Goal: Book appointment/travel/reservation

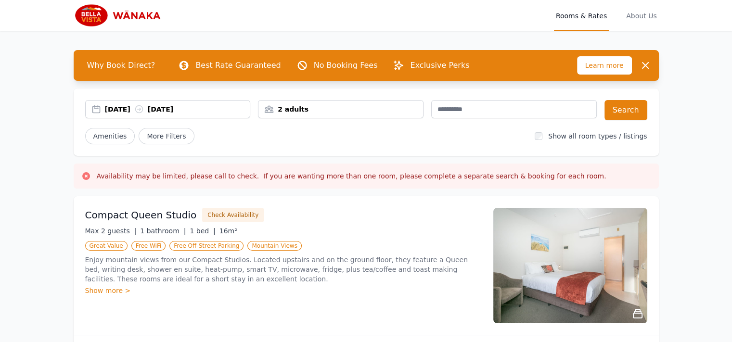
click at [145, 110] on div "[DATE] [DATE]" at bounding box center [177, 109] width 145 height 10
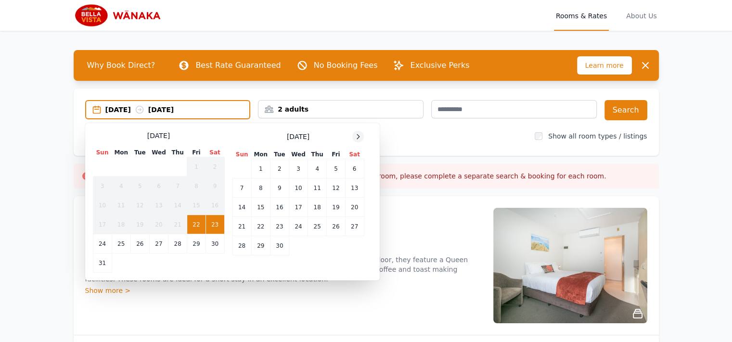
click at [360, 136] on icon at bounding box center [358, 137] width 8 height 8
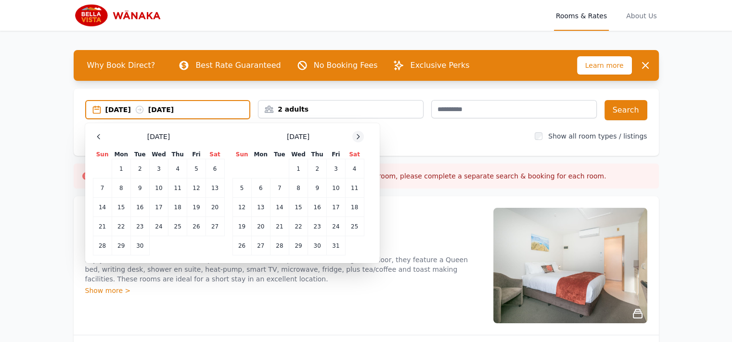
click at [360, 134] on icon at bounding box center [358, 137] width 8 height 8
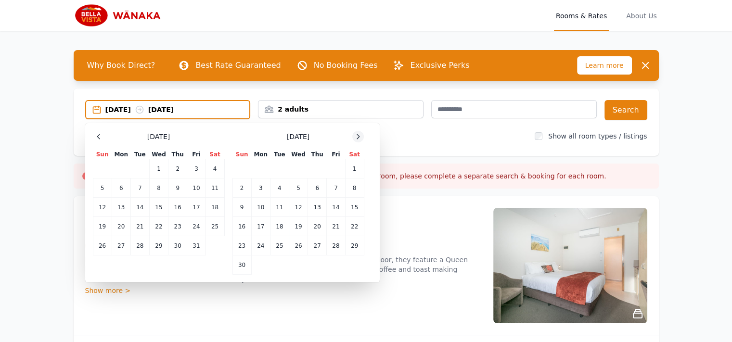
click at [360, 134] on icon at bounding box center [358, 137] width 8 height 8
click at [266, 242] on td "29" at bounding box center [260, 245] width 19 height 19
click at [282, 247] on td "30" at bounding box center [279, 245] width 19 height 19
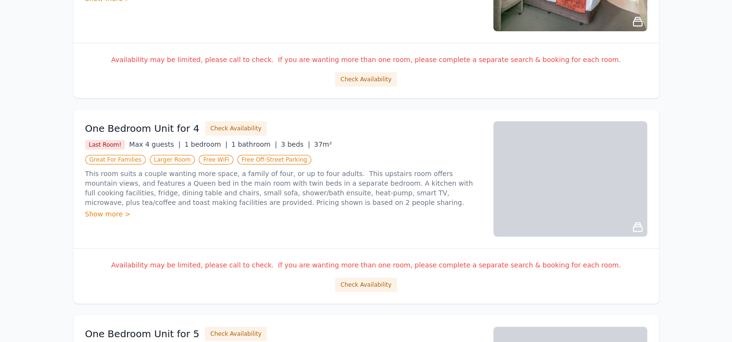
scroll to position [293, 0]
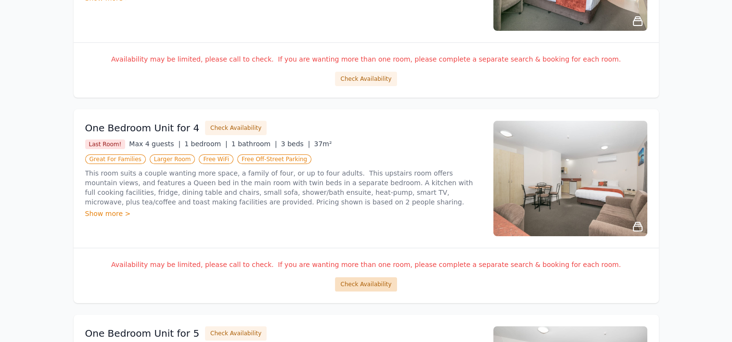
click at [346, 282] on button "Check Availability" at bounding box center [366, 284] width 62 height 14
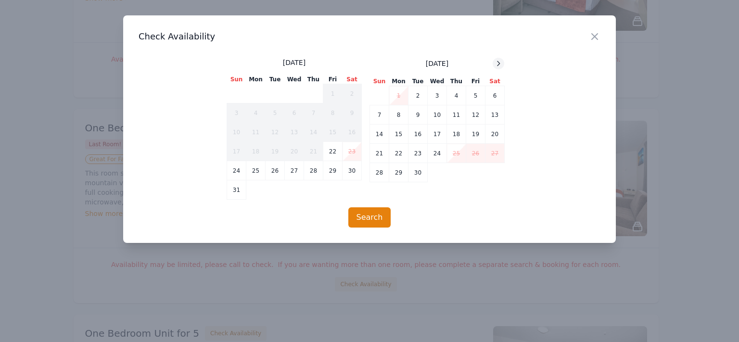
click at [497, 64] on icon at bounding box center [499, 64] width 8 height 8
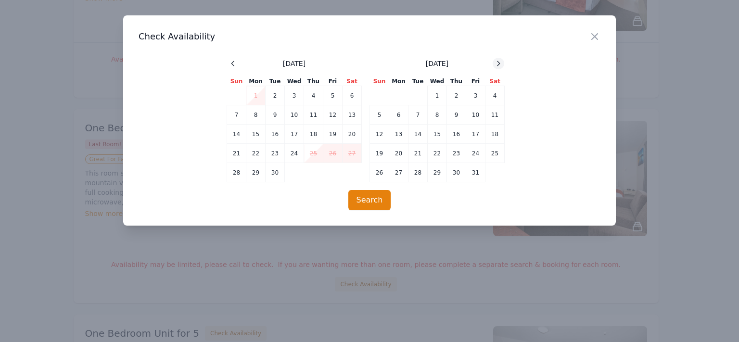
click at [497, 64] on icon at bounding box center [499, 64] width 8 height 8
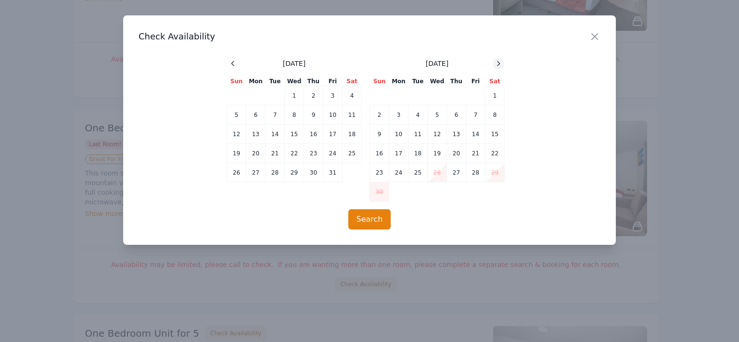
click at [497, 64] on icon at bounding box center [499, 64] width 8 height 8
click at [598, 38] on icon "button" at bounding box center [595, 37] width 12 height 12
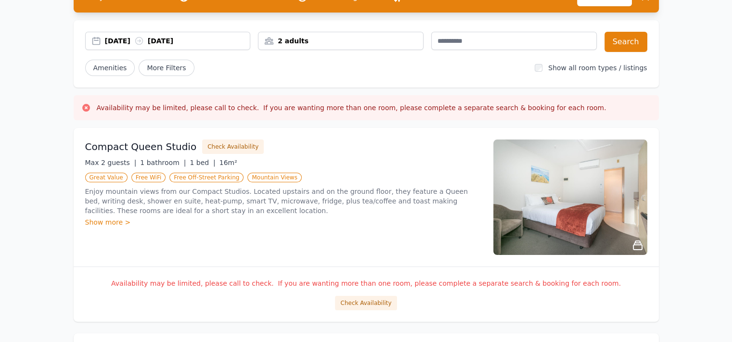
scroll to position [67, 0]
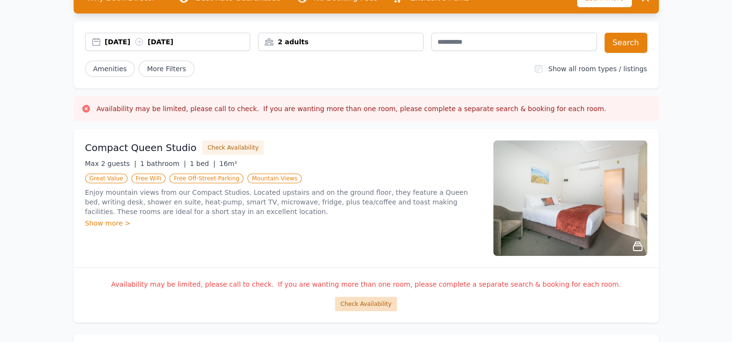
click at [356, 301] on button "Check Availability" at bounding box center [366, 304] width 62 height 14
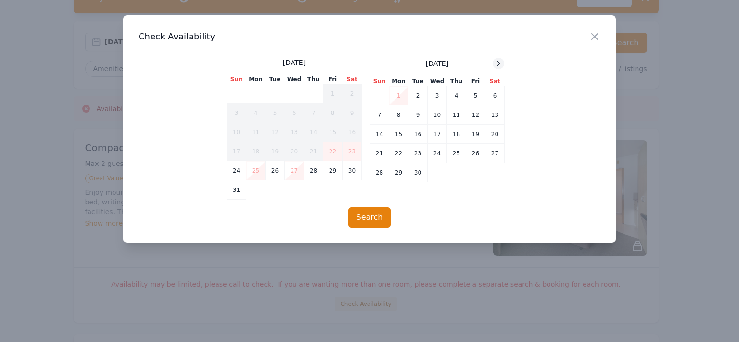
click at [499, 65] on icon at bounding box center [499, 64] width 8 height 8
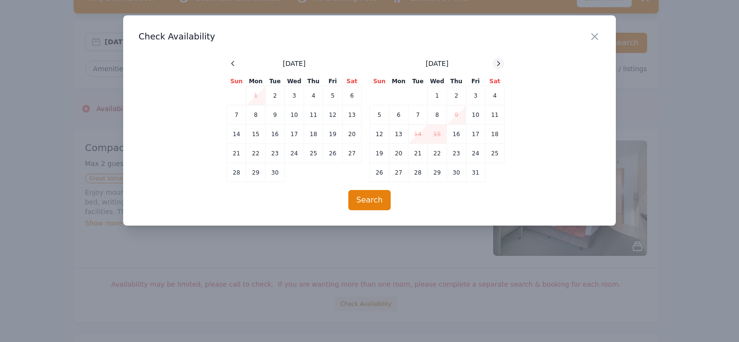
click at [499, 65] on icon at bounding box center [499, 64] width 8 height 8
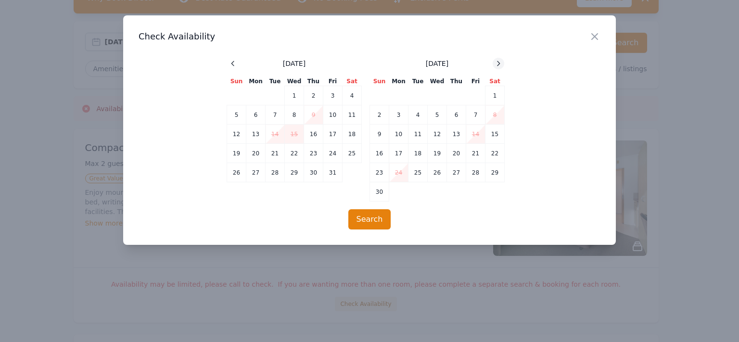
click at [499, 65] on icon at bounding box center [499, 64] width 8 height 8
click at [596, 40] on icon "button" at bounding box center [595, 37] width 12 height 12
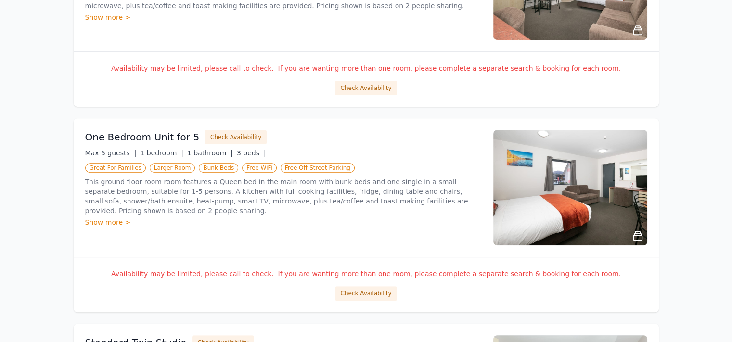
scroll to position [490, 0]
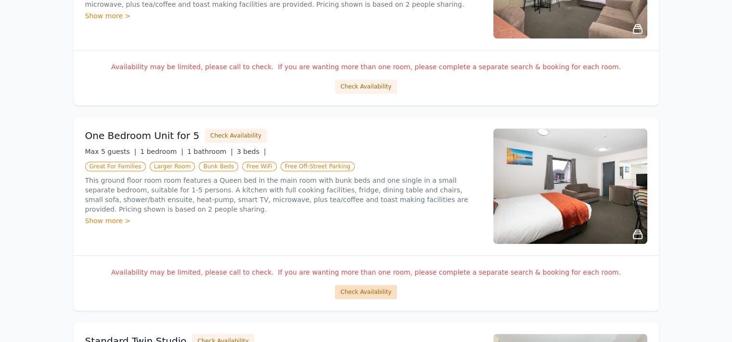
click at [345, 291] on button "Check Availability" at bounding box center [366, 292] width 62 height 14
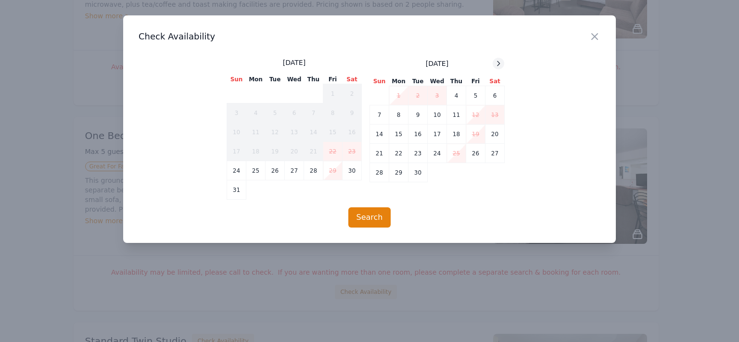
click at [500, 66] on icon at bounding box center [499, 64] width 8 height 8
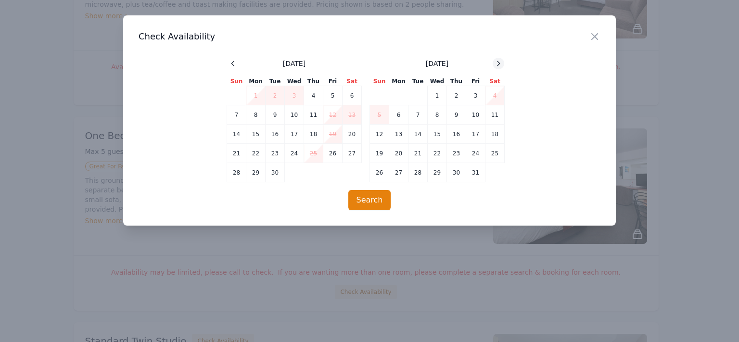
click at [500, 66] on icon at bounding box center [499, 64] width 8 height 8
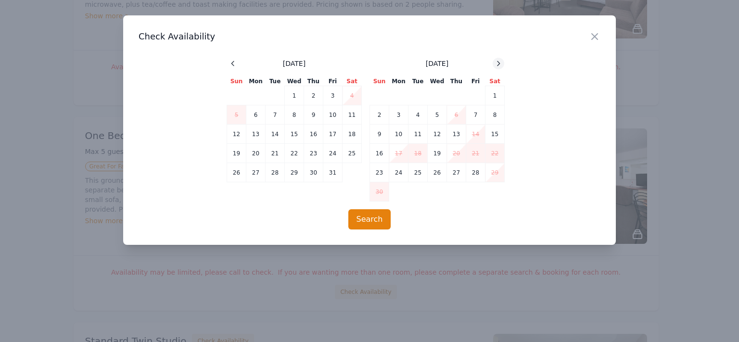
click at [500, 66] on icon at bounding box center [499, 64] width 8 height 8
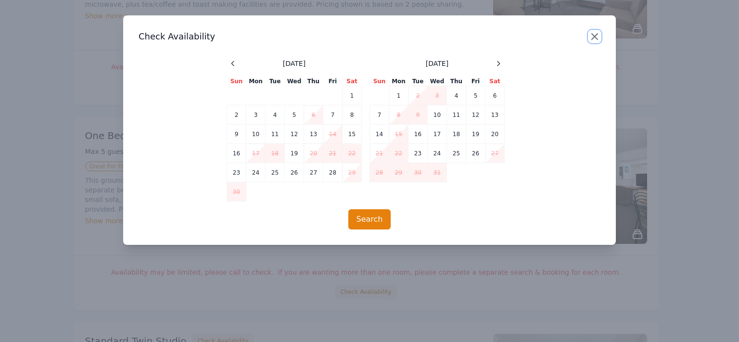
click at [594, 38] on icon "button" at bounding box center [595, 37] width 12 height 12
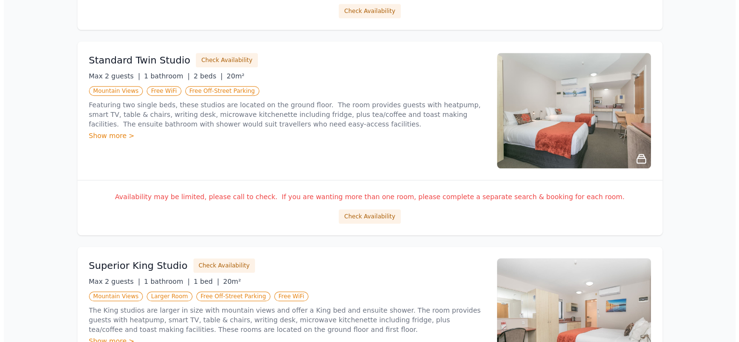
scroll to position [773, 0]
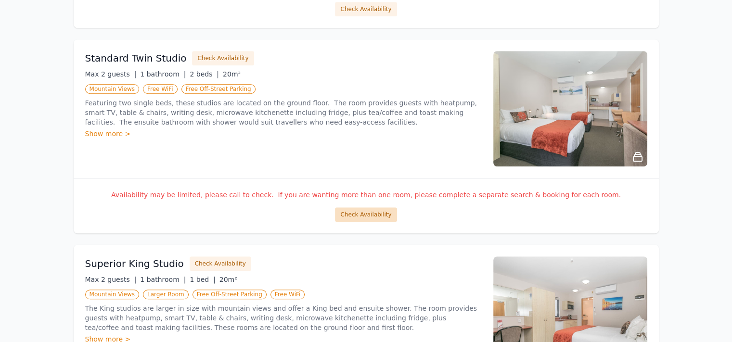
click at [384, 215] on button "Check Availability" at bounding box center [366, 214] width 62 height 14
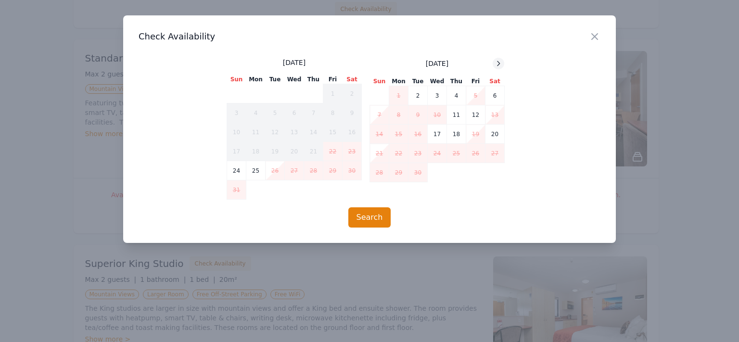
click at [499, 63] on icon at bounding box center [499, 63] width 2 height 4
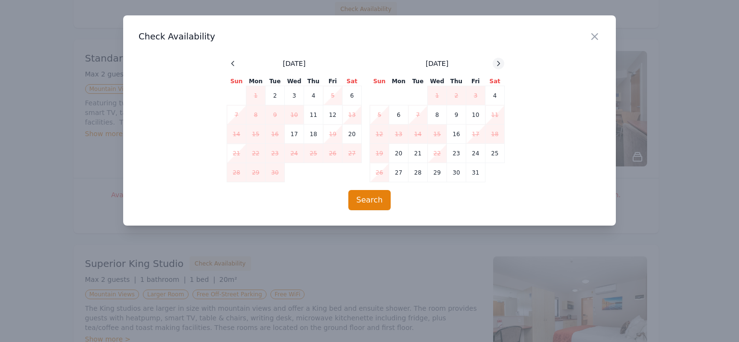
click at [499, 63] on icon at bounding box center [499, 63] width 2 height 4
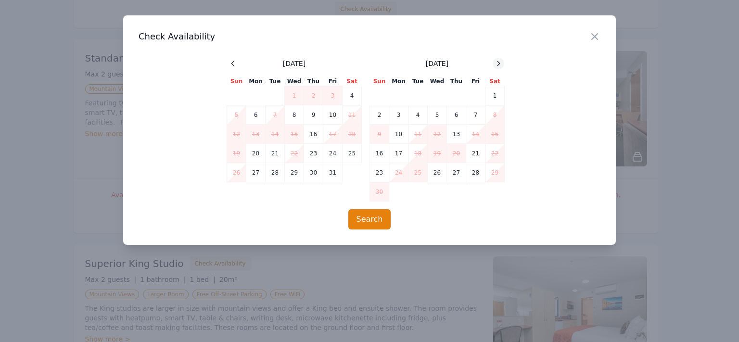
click at [499, 63] on icon at bounding box center [499, 63] width 2 height 4
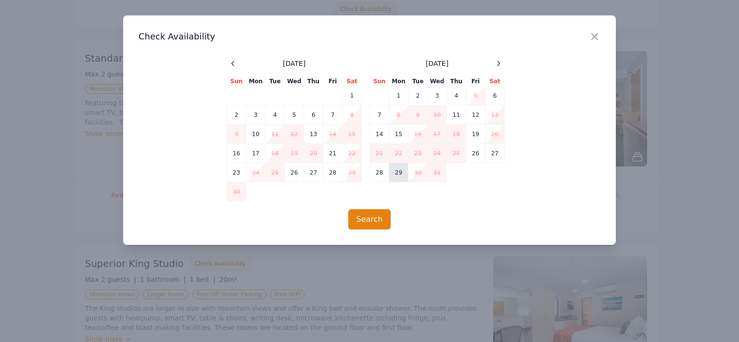
click at [397, 176] on td "29" at bounding box center [398, 172] width 19 height 19
click at [380, 216] on button "Search" at bounding box center [369, 219] width 43 height 20
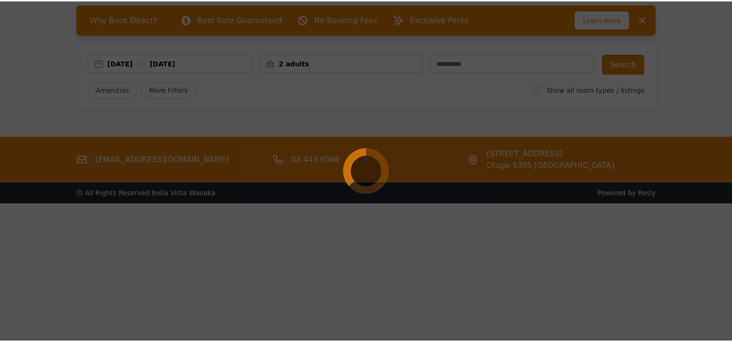
scroll to position [46, 0]
